Goal: Register for event/course

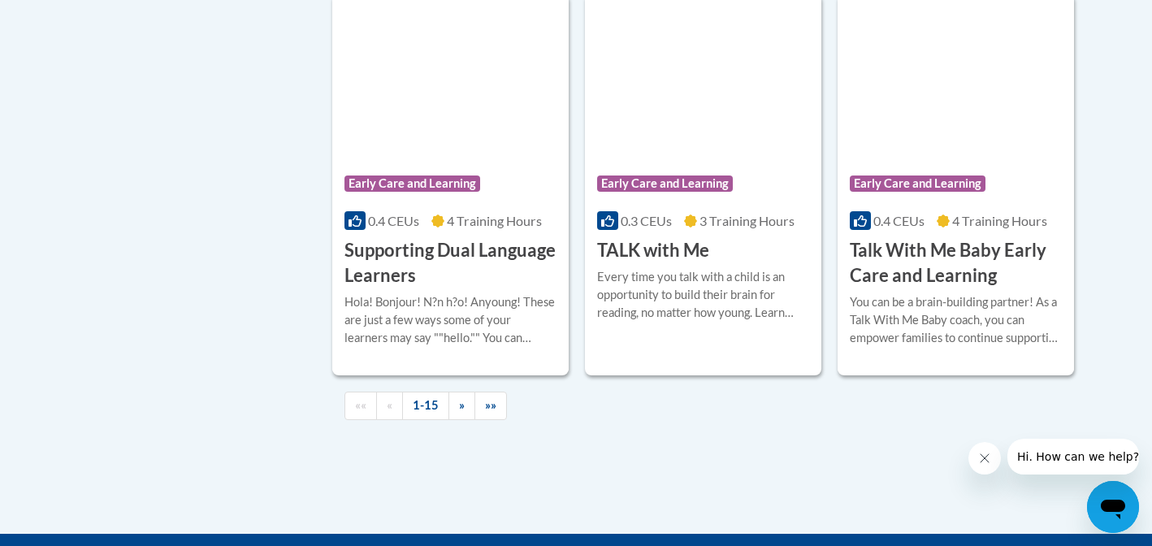
scroll to position [2408, 0]
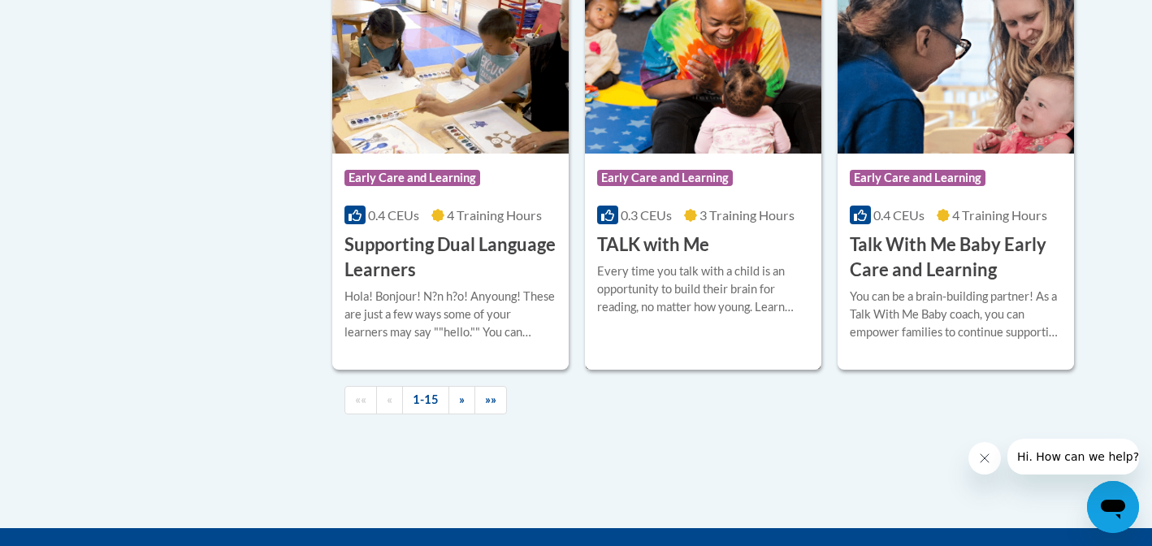
click at [694, 258] on h3 "TALK with Me" at bounding box center [653, 244] width 112 height 25
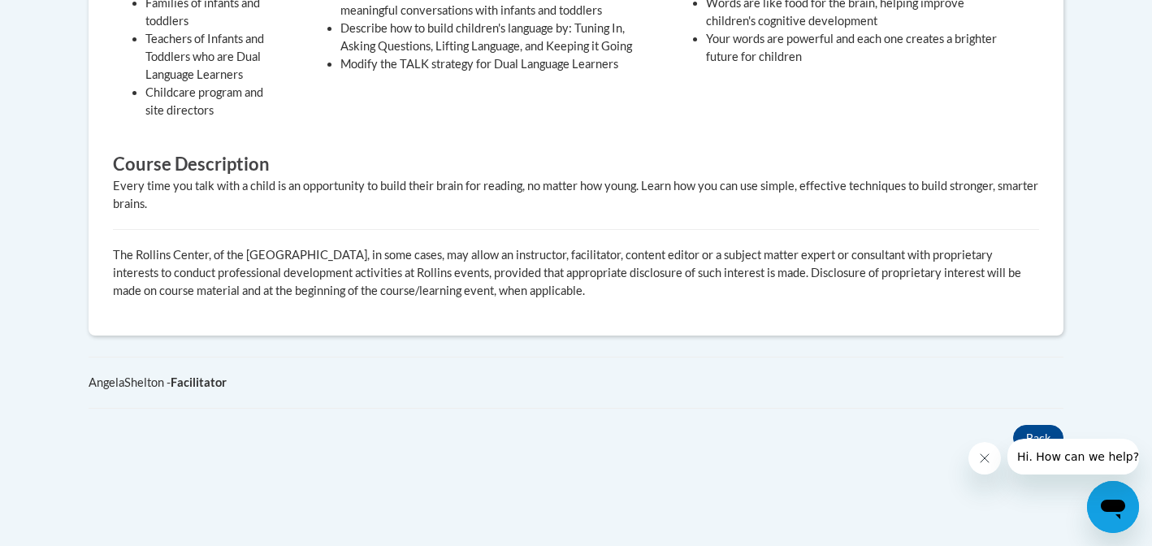
scroll to position [847, 0]
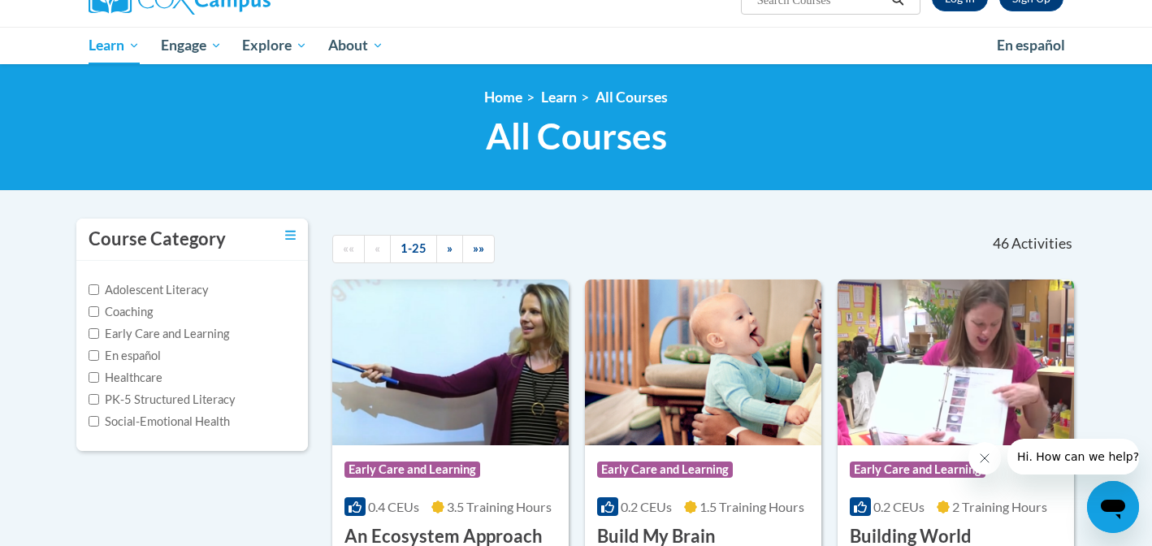
scroll to position [150, 0]
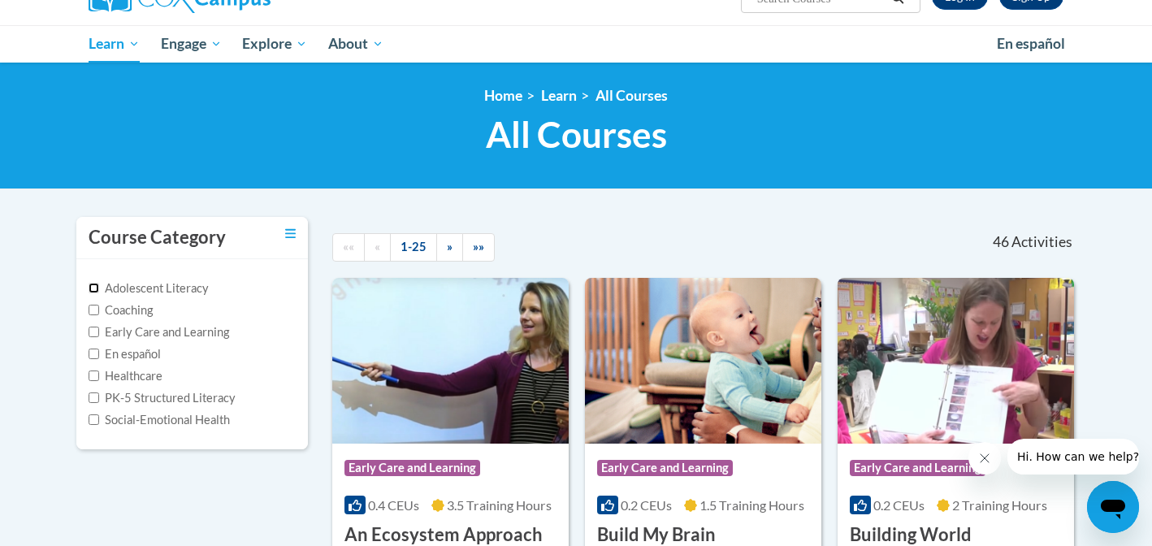
click at [96, 288] on input "Adolescent Literacy" at bounding box center [94, 288] width 11 height 11
checkbox input "true"
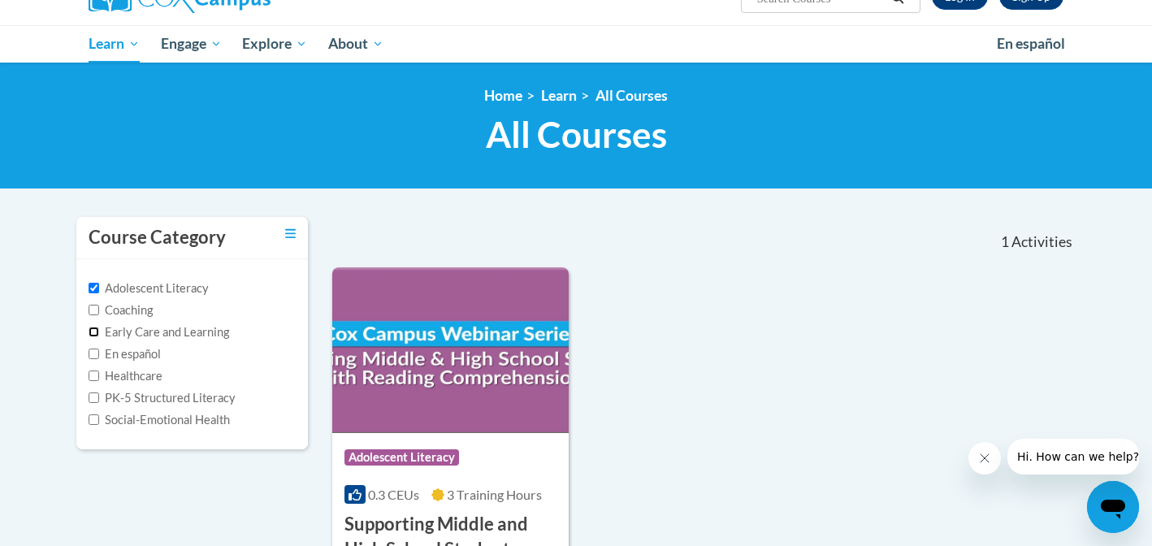
click at [93, 328] on input "Early Care and Learning" at bounding box center [94, 332] width 11 height 11
checkbox input "true"
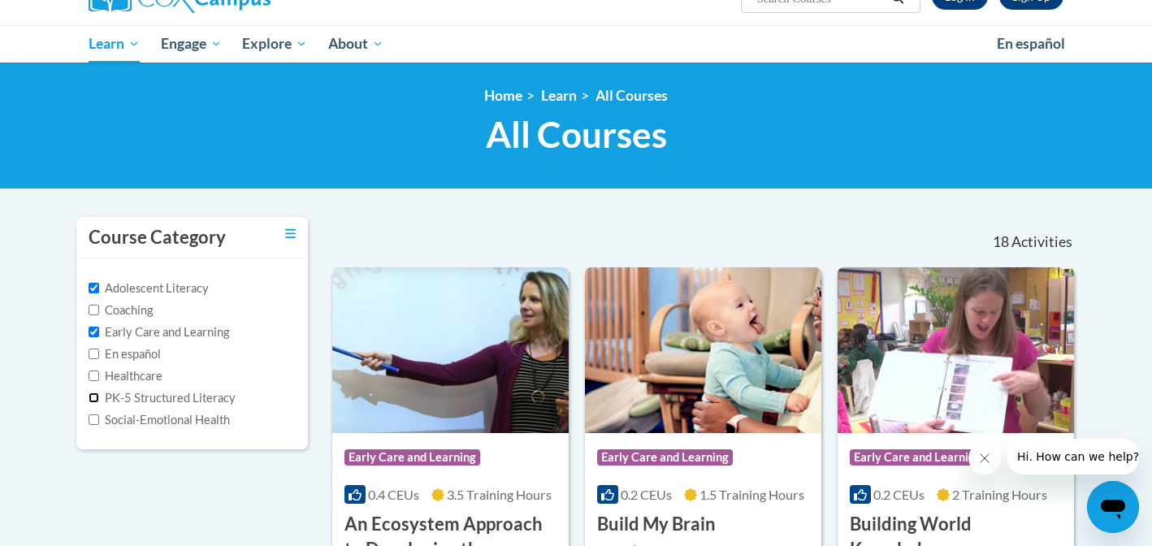
click at [92, 396] on input "PK-5 Structured Literacy" at bounding box center [94, 398] width 11 height 11
checkbox input "true"
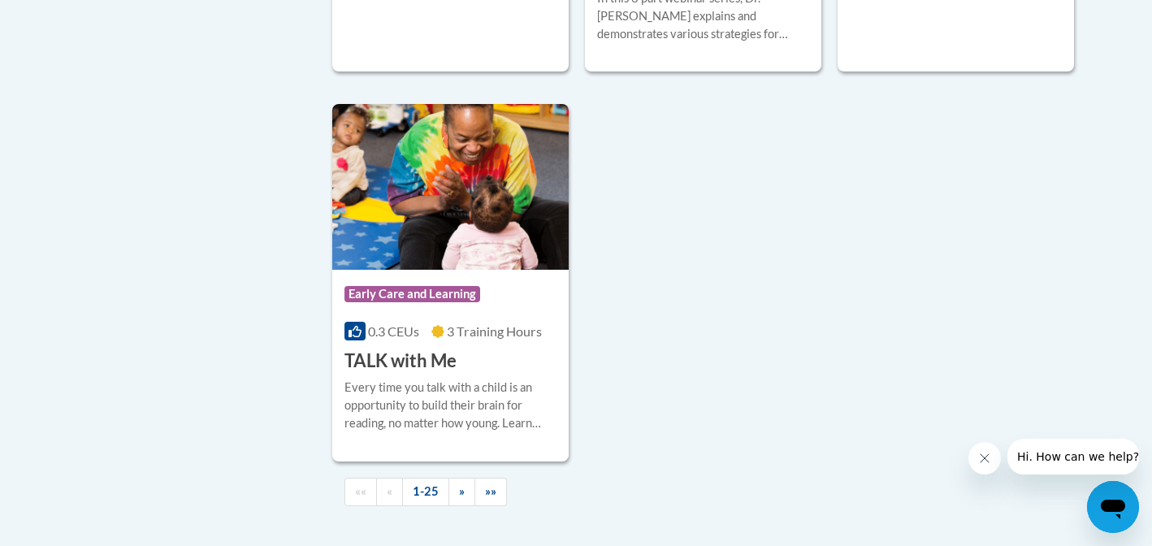
scroll to position [3772, 0]
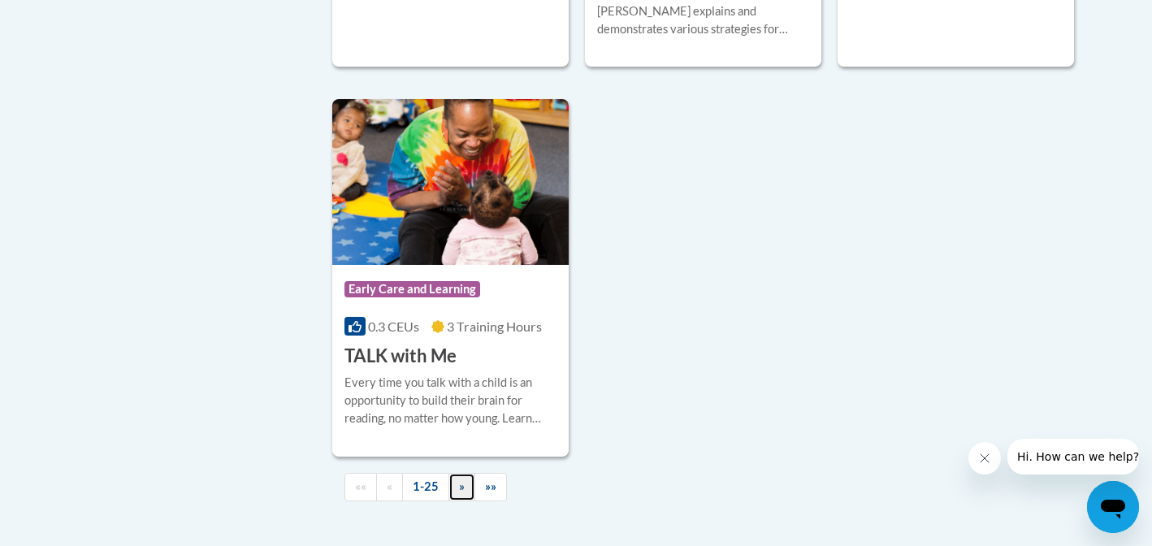
click at [458, 492] on link "»" at bounding box center [462, 487] width 27 height 28
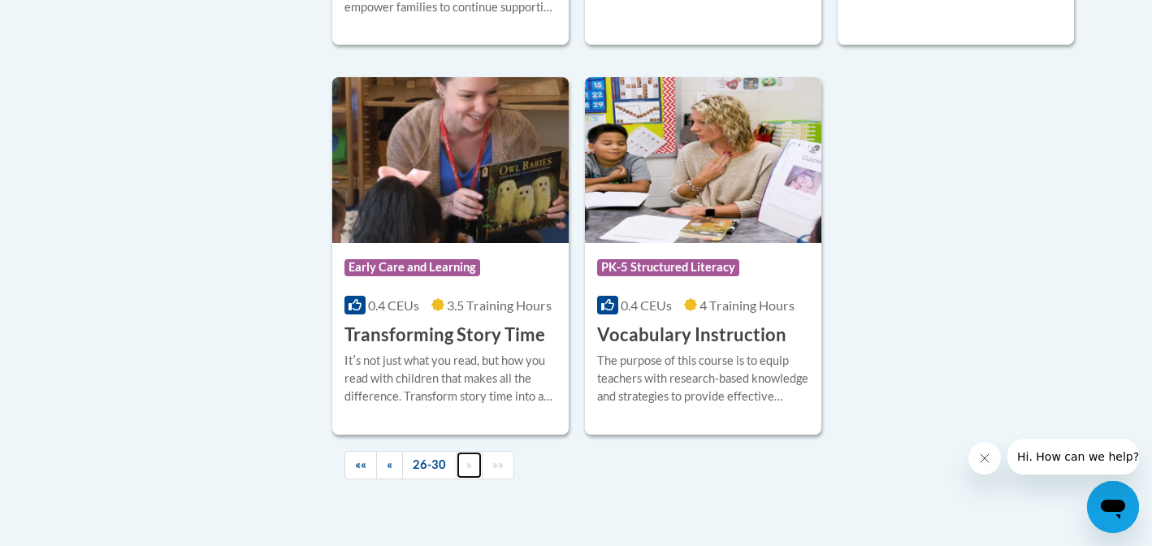
scroll to position [766, 0]
click at [393, 468] on span "«" at bounding box center [390, 464] width 6 height 14
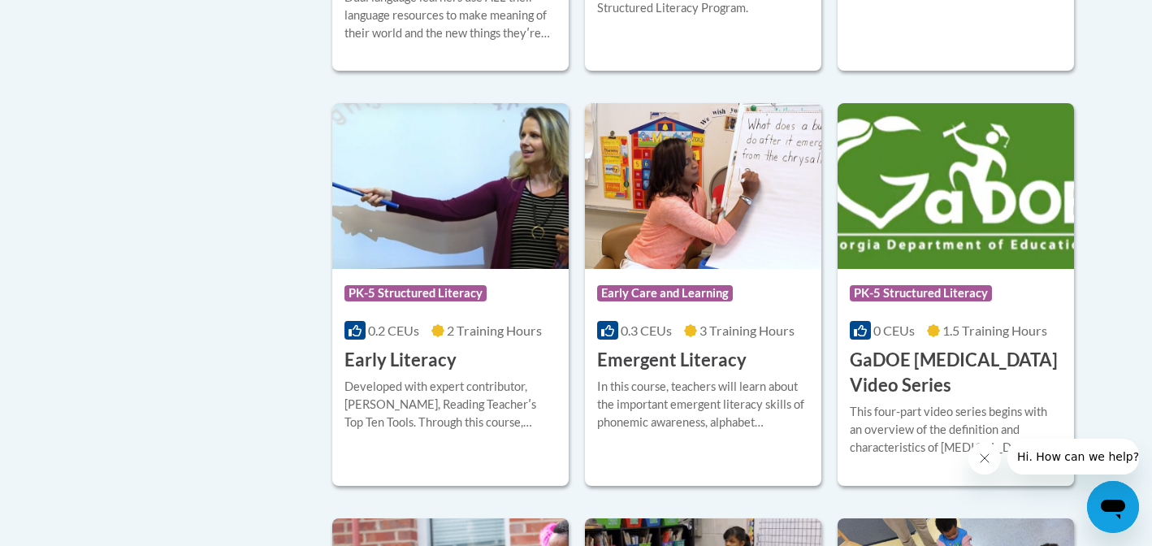
scroll to position [1231, 0]
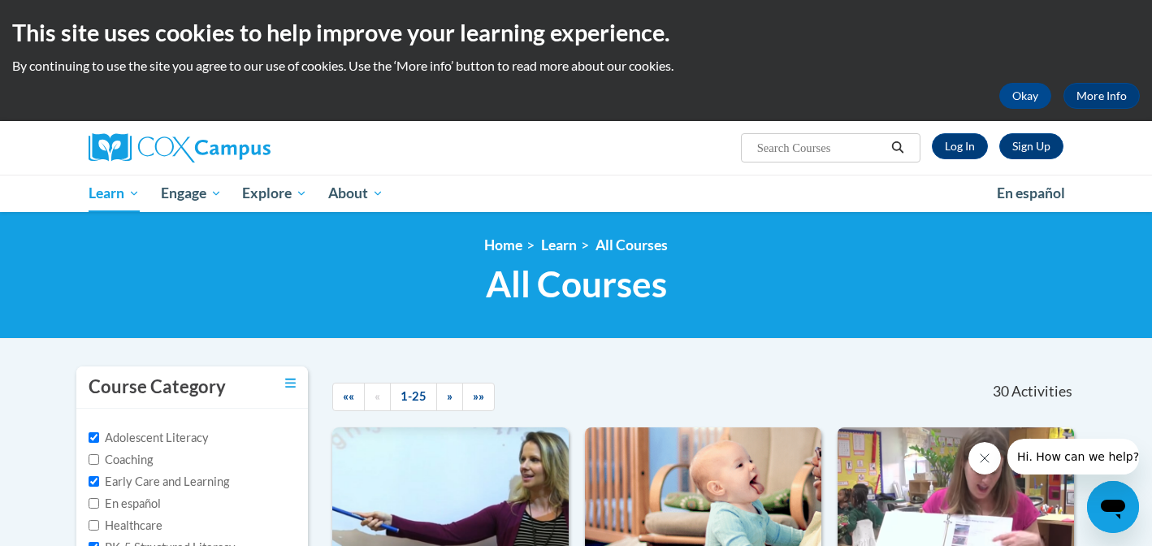
scroll to position [2, 0]
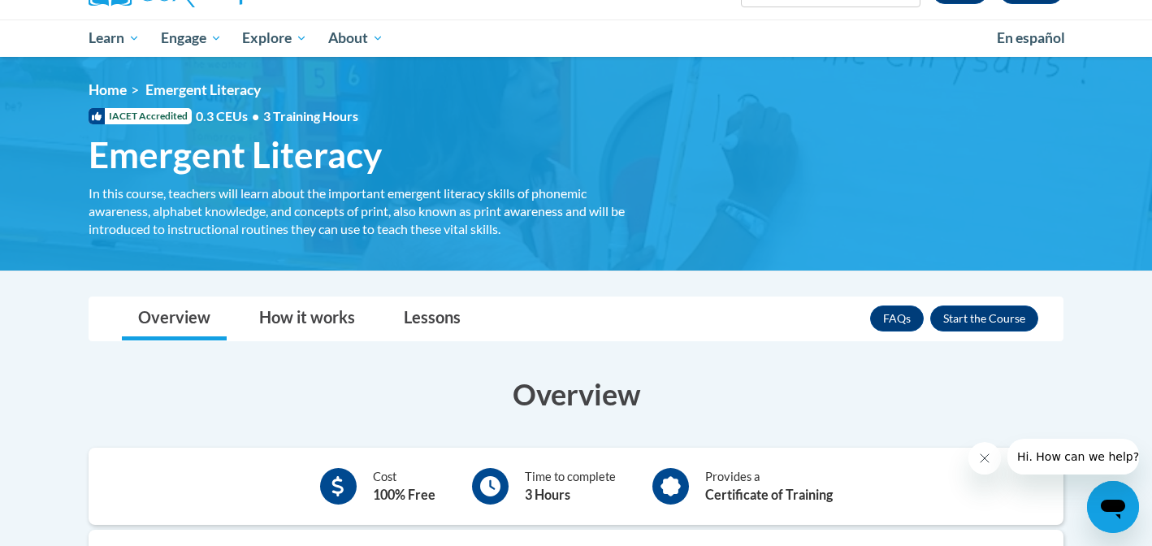
scroll to position [194, 0]
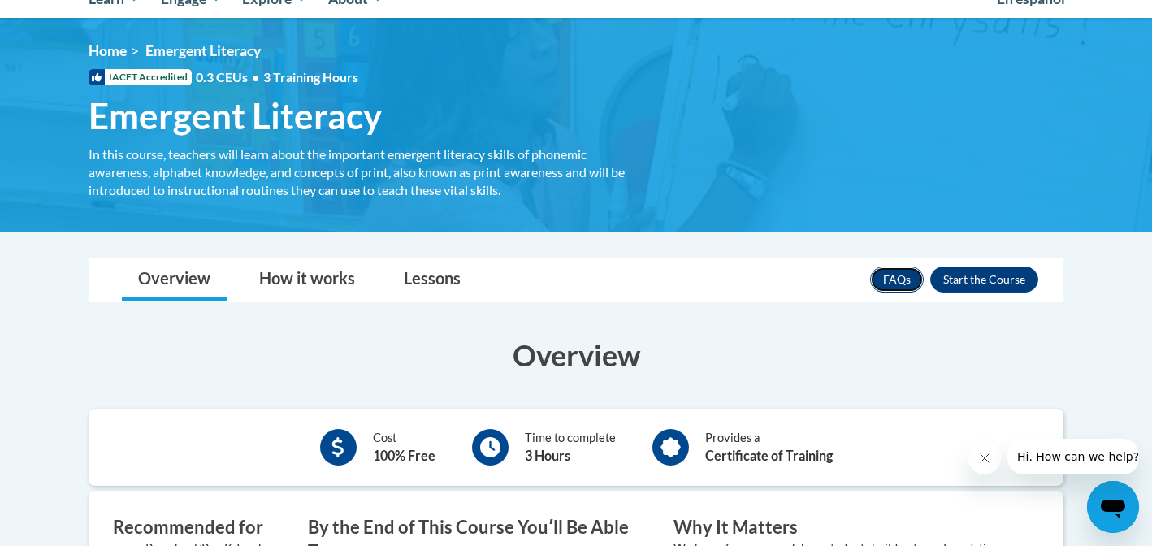
click at [886, 277] on link "FAQs" at bounding box center [897, 280] width 54 height 26
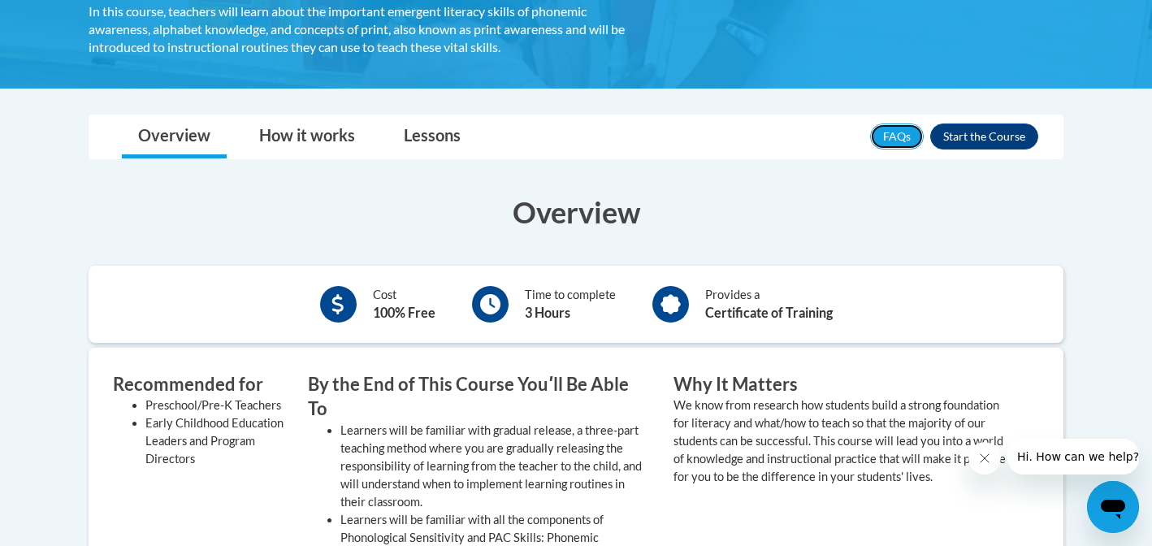
scroll to position [334, 0]
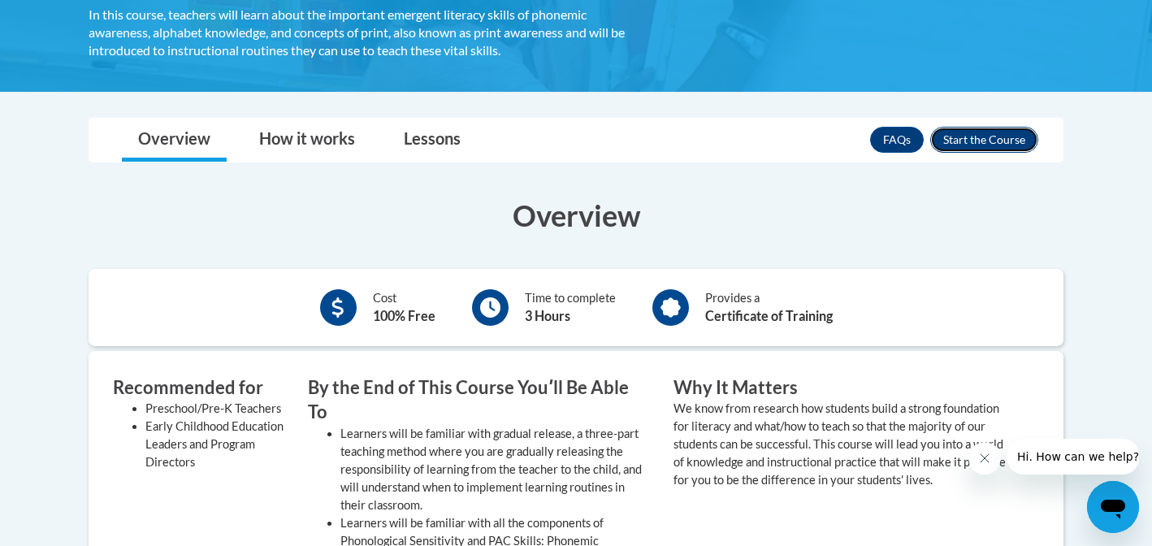
click at [974, 145] on button "Enroll" at bounding box center [985, 140] width 108 height 26
